Goal: Information Seeking & Learning: Find specific fact

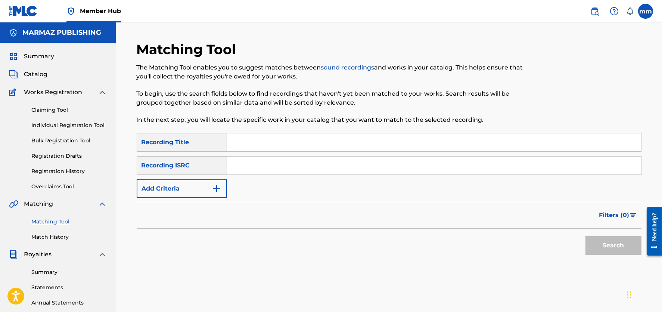
click at [246, 136] on input "Search Form" at bounding box center [434, 142] width 414 height 18
type input "como no voy a decirlo"
click at [591, 242] on button "Search" at bounding box center [613, 245] width 56 height 19
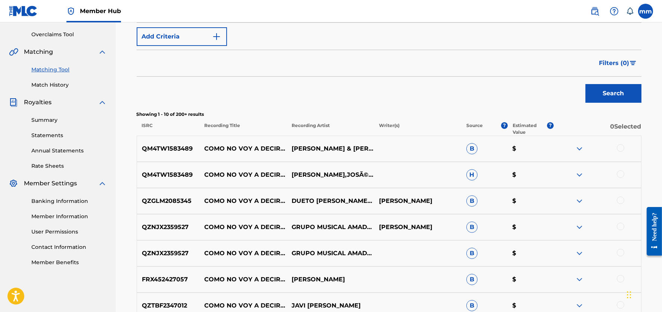
scroll to position [149, 0]
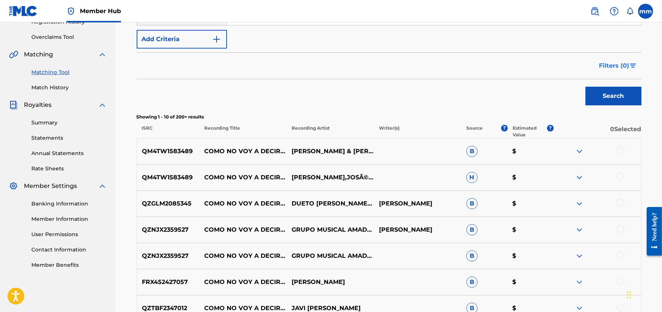
click at [608, 57] on button "Filters ( 0 )" at bounding box center [618, 65] width 47 height 19
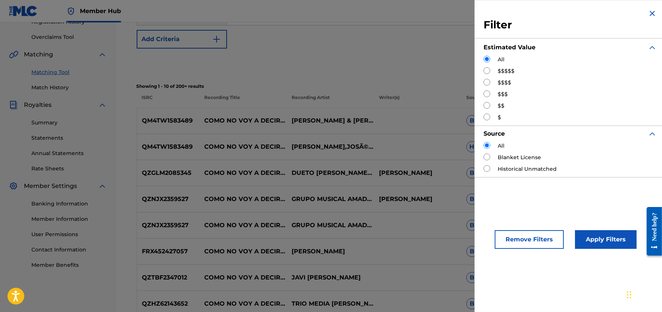
click at [485, 105] on input "Search Form" at bounding box center [487, 105] width 7 height 7
radio input "true"
click at [621, 239] on button "Apply Filters" at bounding box center [606, 239] width 62 height 19
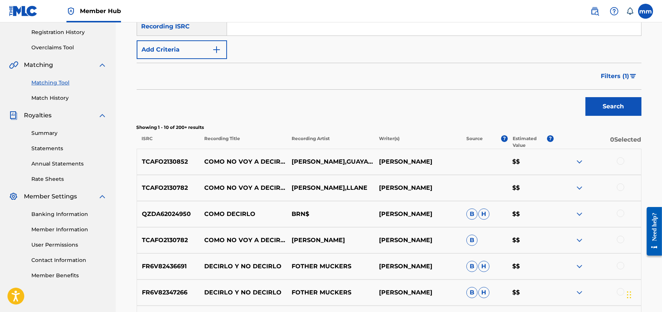
scroll to position [135, 0]
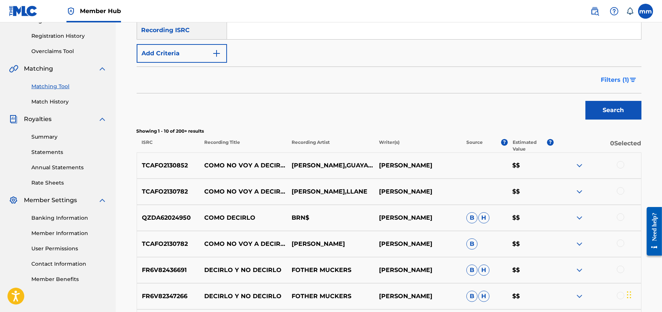
click at [626, 75] on span "Filters ( 1 )" at bounding box center [615, 79] width 28 height 9
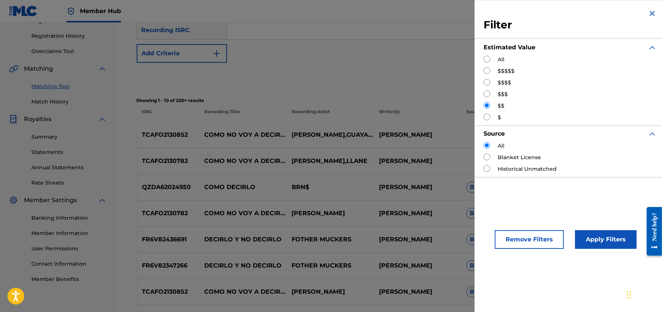
click at [488, 95] on input "Search Form" at bounding box center [487, 93] width 7 height 7
radio input "true"
click at [594, 234] on button "Apply Filters" at bounding box center [606, 239] width 62 height 19
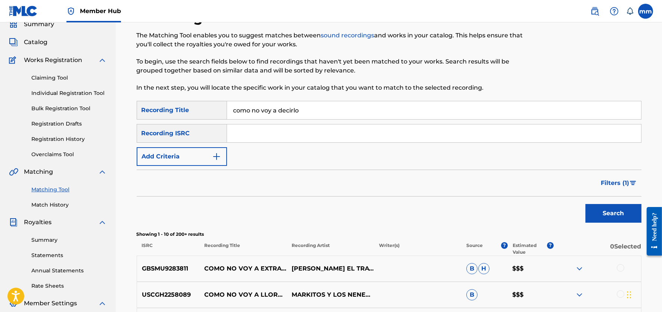
scroll to position [0, 0]
